Goal: Find contact information: Obtain details needed to contact an individual or organization

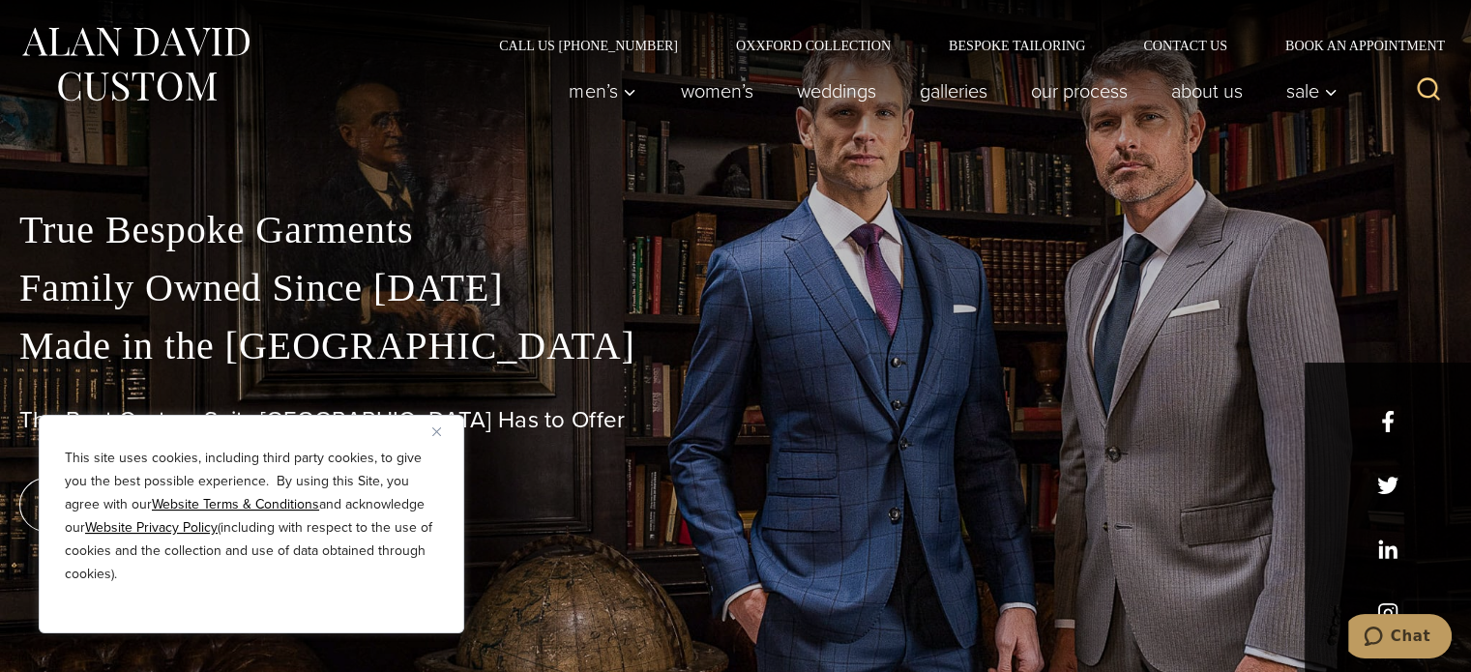
click at [434, 431] on img "Close" at bounding box center [436, 431] width 9 height 9
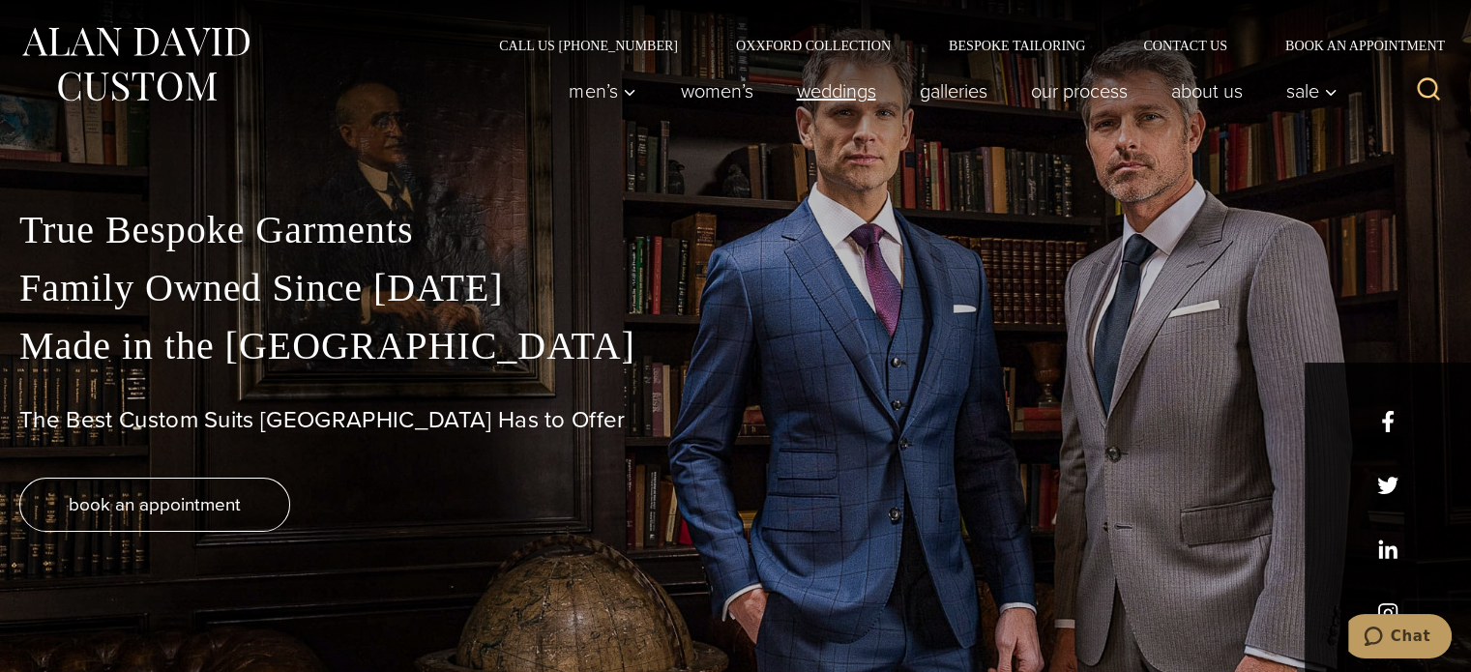
click at [835, 96] on link "weddings" at bounding box center [836, 91] width 123 height 39
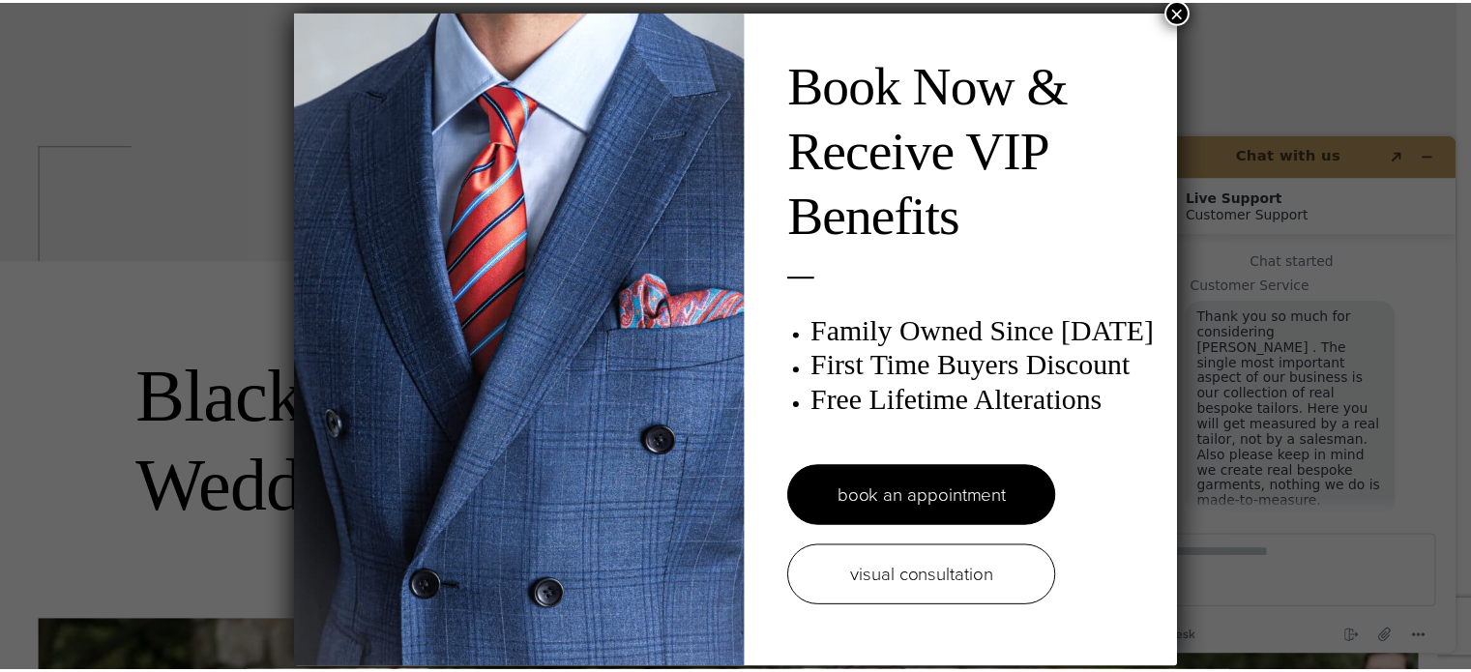
scroll to position [22, 0]
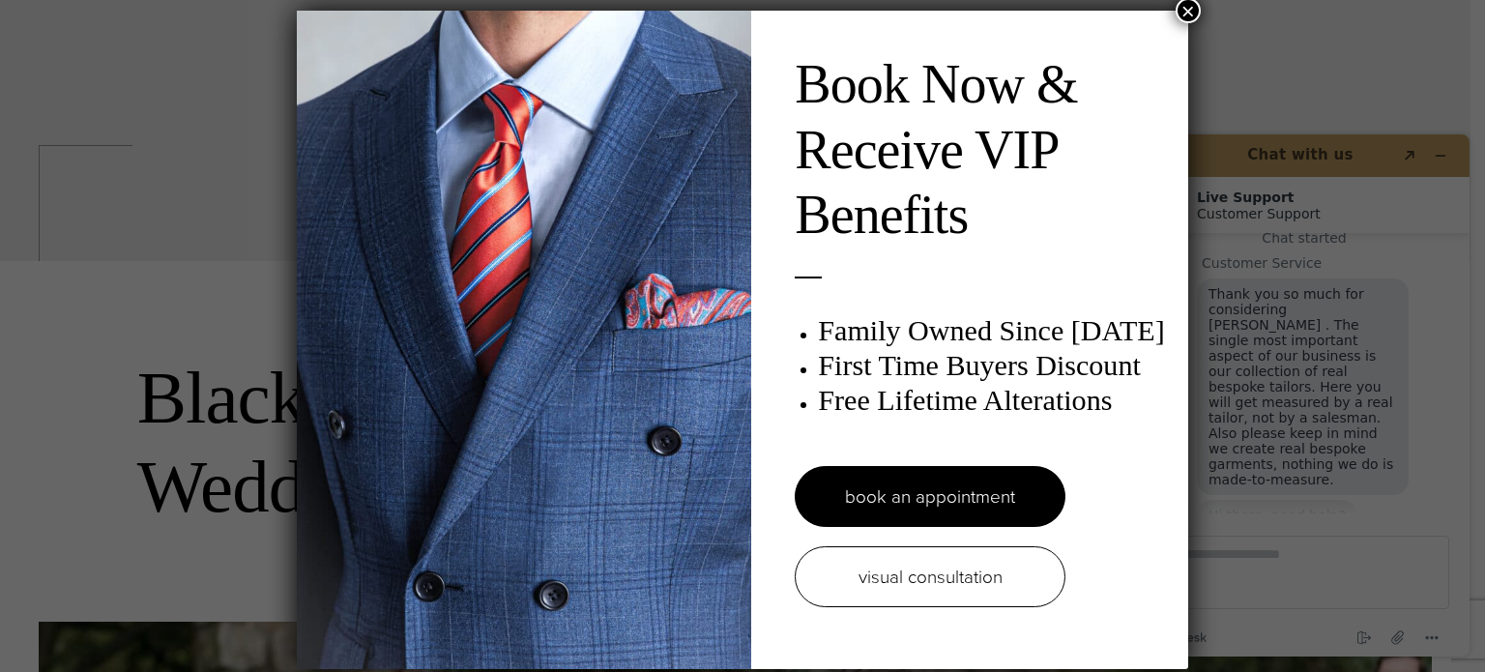
click at [1179, 11] on button "×" at bounding box center [1188, 10] width 25 height 25
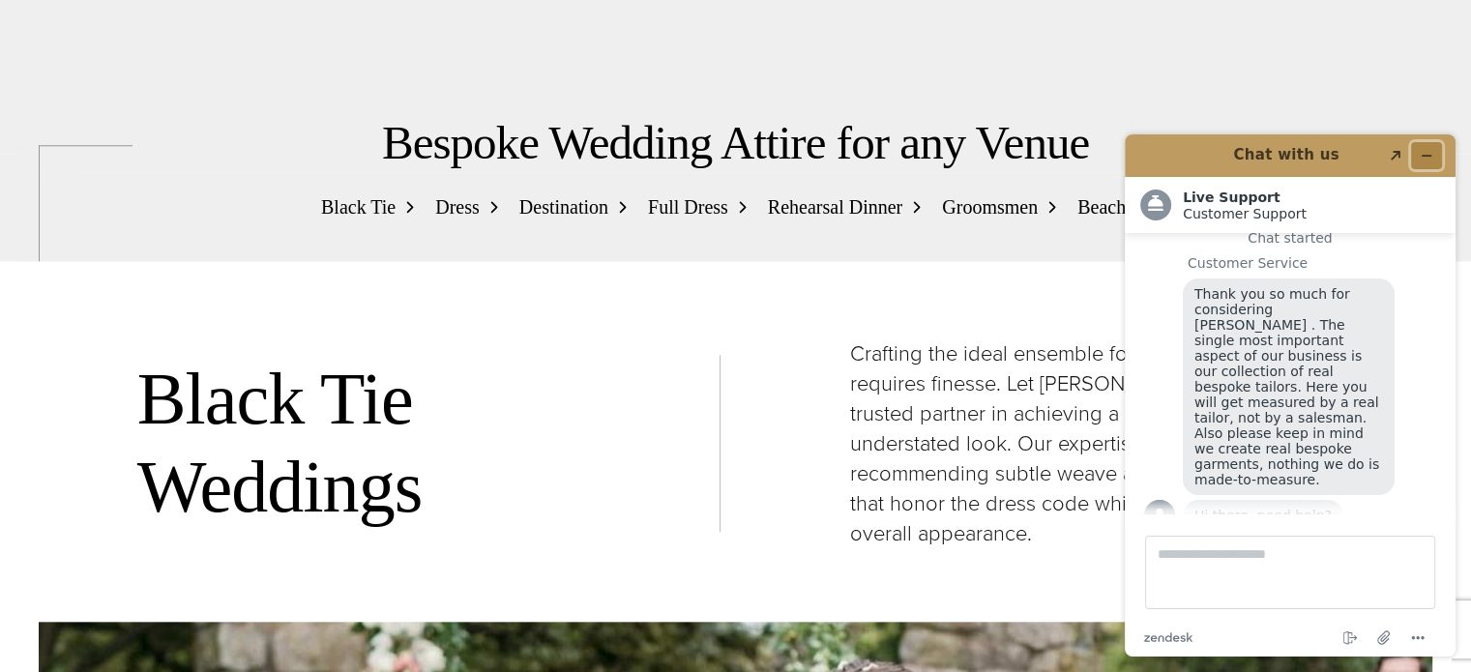
click at [1425, 156] on icon "Minimize widget" at bounding box center [1426, 156] width 9 height 0
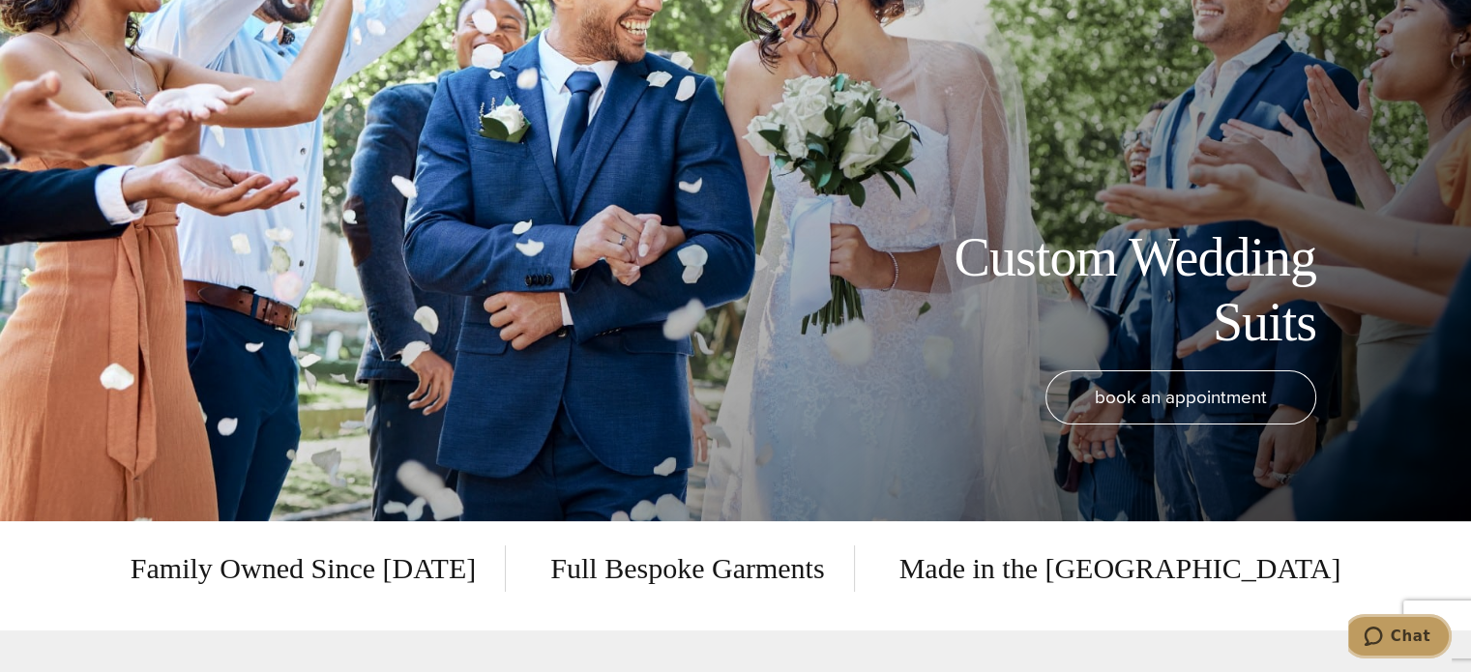
scroll to position [0, 0]
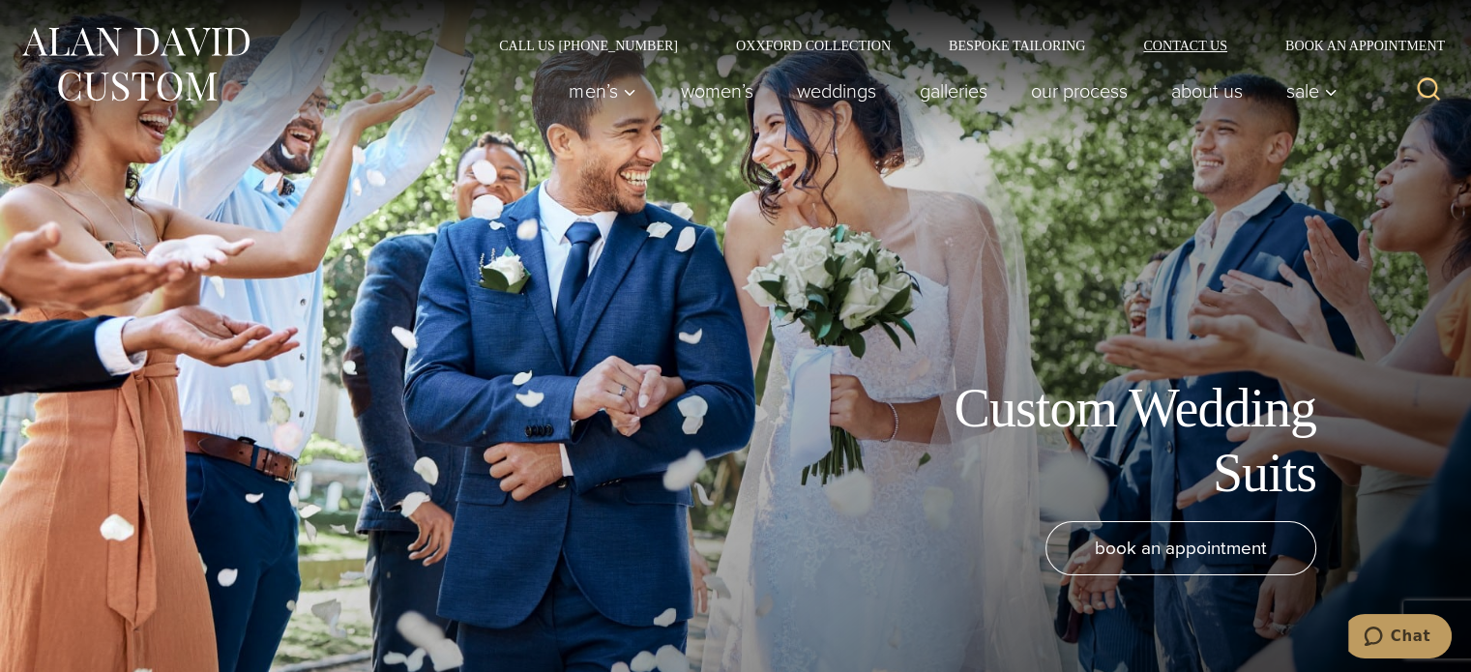
click at [1181, 46] on link "Contact Us" at bounding box center [1185, 46] width 142 height 14
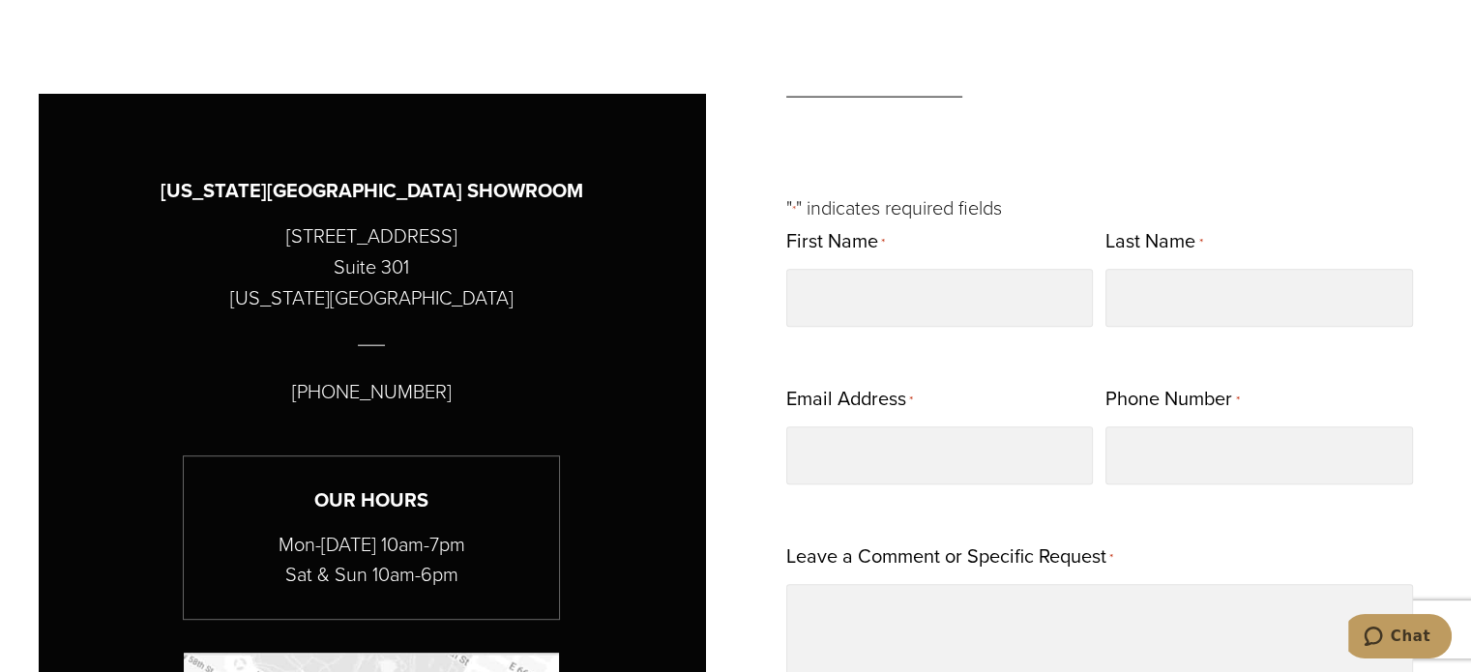
scroll to position [804, 0]
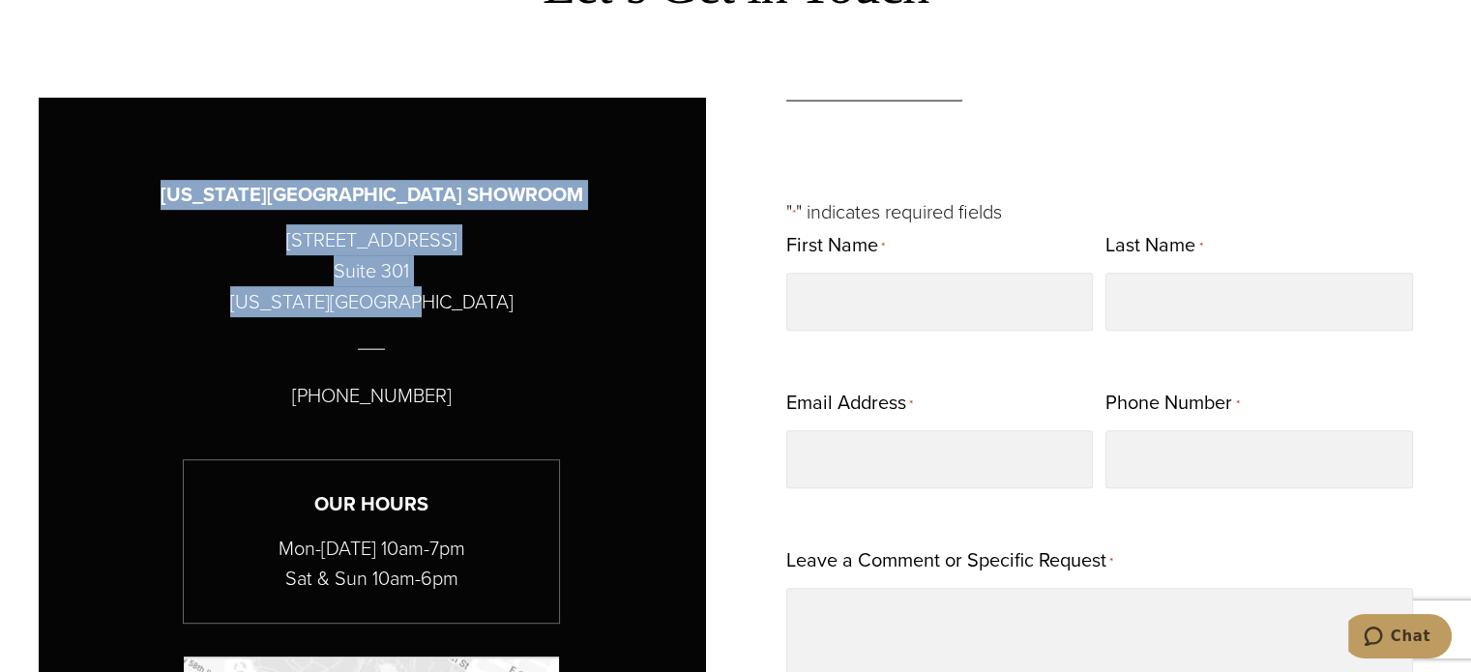
drag, startPoint x: 239, startPoint y: 191, endPoint x: 468, endPoint y: 290, distance: 249.5
click at [468, 290] on div "[US_STATE][GEOGRAPHIC_DATA] SHOWROOM [STREET_ADDRESS][US_STATE] [PHONE_NUMBER] …" at bounding box center [372, 652] width 666 height 1108
copy div "[US_STATE][GEOGRAPHIC_DATA] [STREET_ADDRESS][US_STATE]"
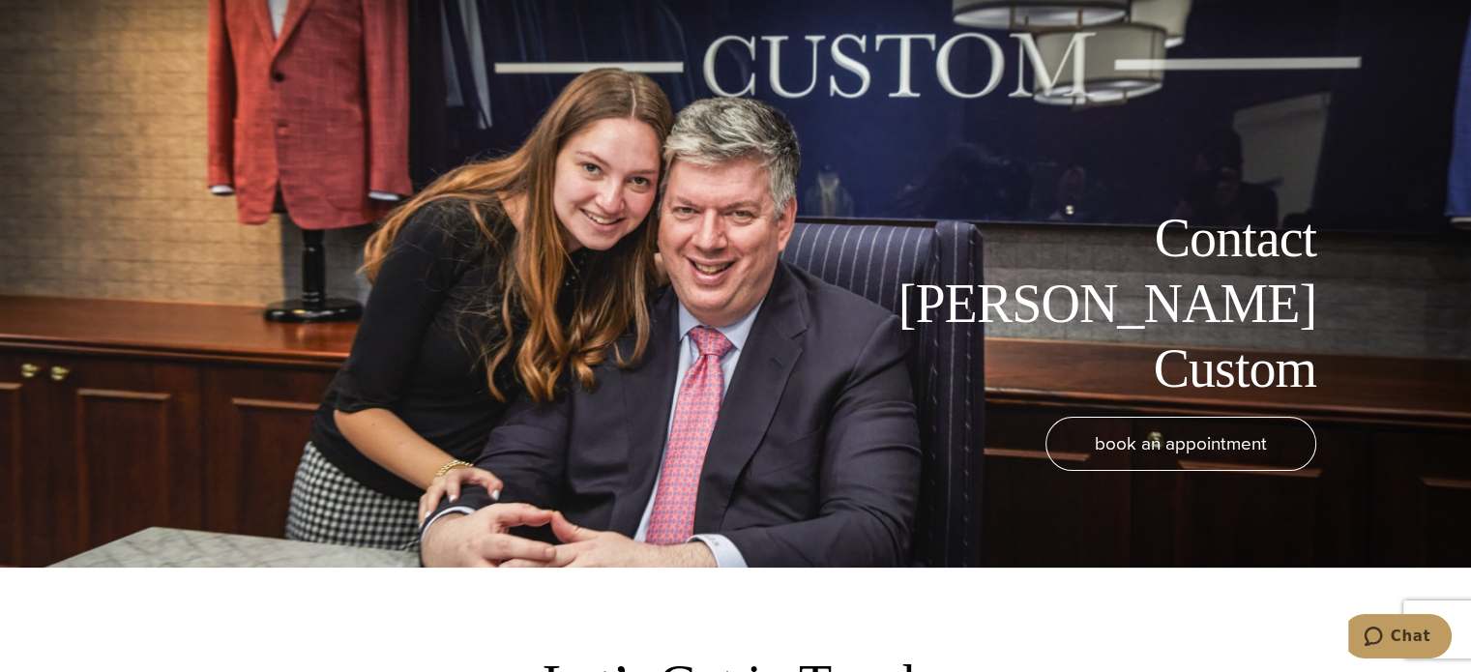
scroll to position [0, 0]
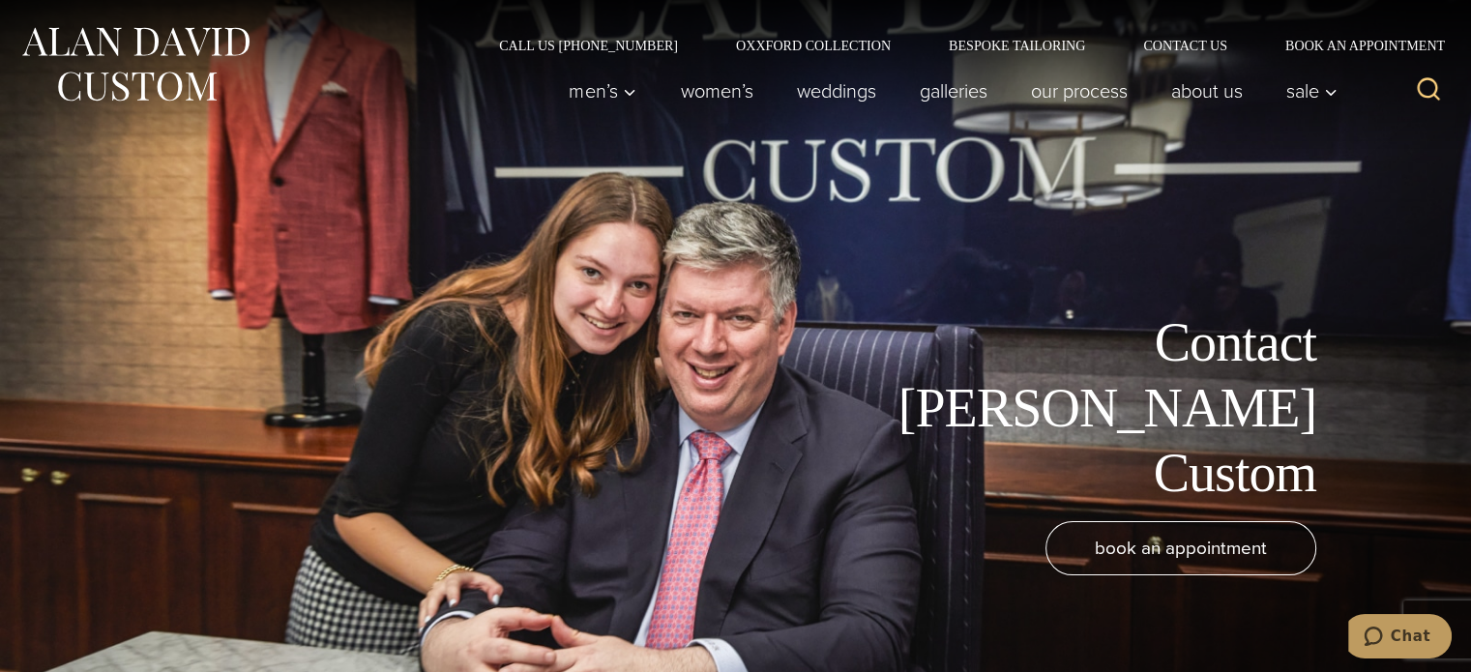
click at [176, 40] on img at bounding box center [135, 64] width 232 height 86
